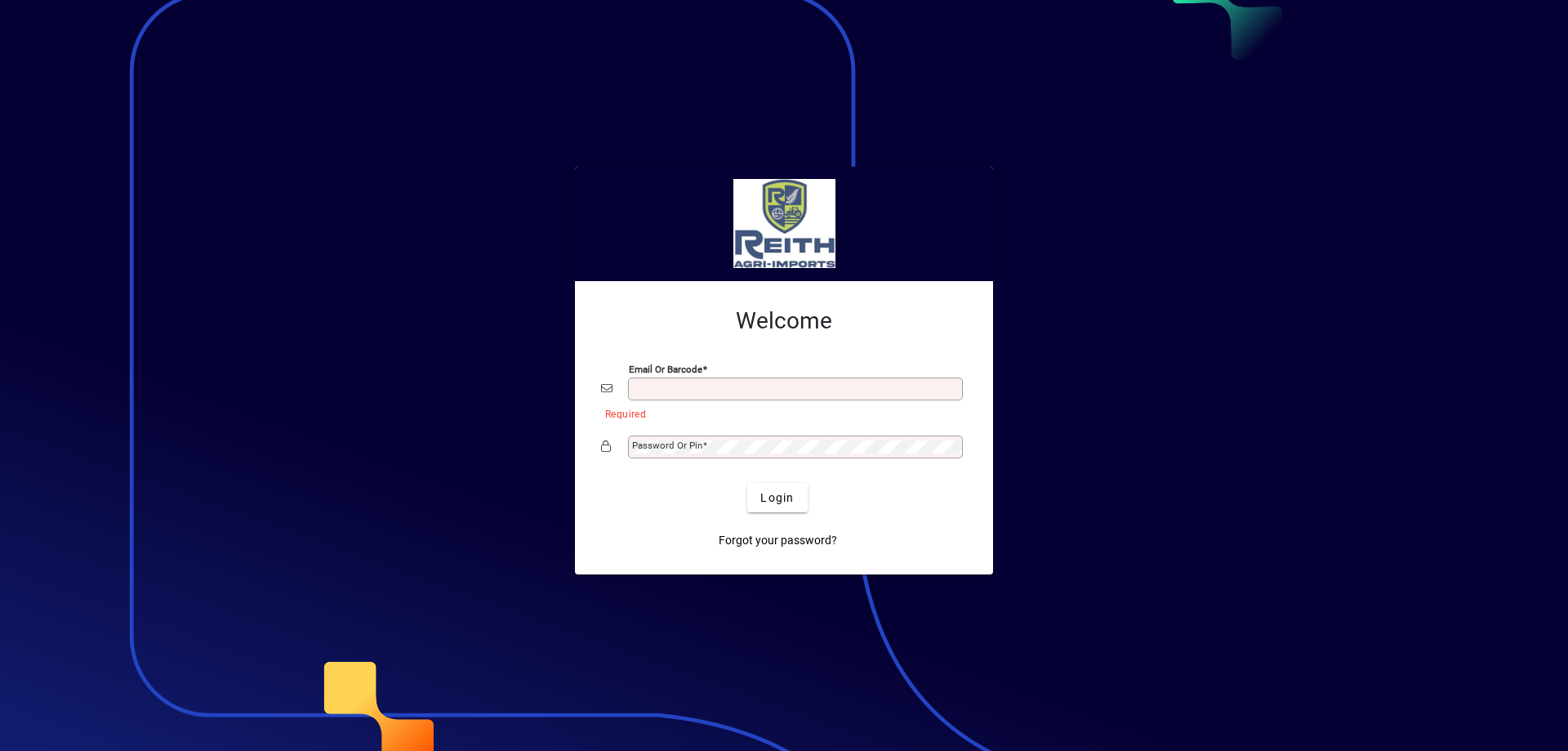
click at [338, 184] on div at bounding box center [784, 376] width 1568 height 751
click at [661, 386] on mat-label "Email or Barcode" at bounding box center [669, 387] width 73 height 12
click at [661, 386] on input "Email or Barcode" at bounding box center [797, 389] width 330 height 13
